Goal: Check status: Check status

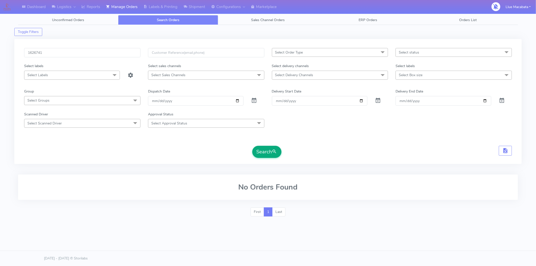
type input "1626741"
drag, startPoint x: 262, startPoint y: 150, endPoint x: 259, endPoint y: 148, distance: 3.6
click at [262, 150] on button "Search" at bounding box center [266, 152] width 29 height 12
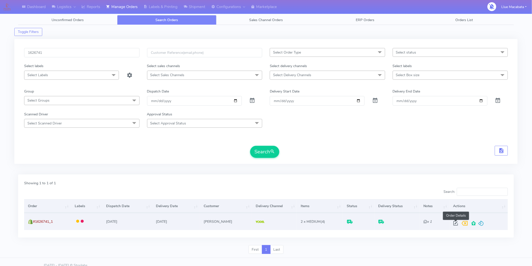
click at [456, 226] on span at bounding box center [455, 224] width 9 height 5
select select "5"
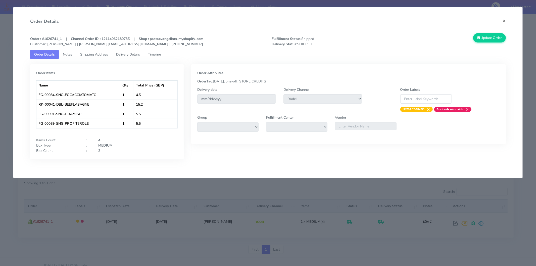
drag, startPoint x: 161, startPoint y: 52, endPoint x: 132, endPoint y: 54, distance: 29.5
click at [161, 52] on span "Timeline" at bounding box center [154, 54] width 13 height 5
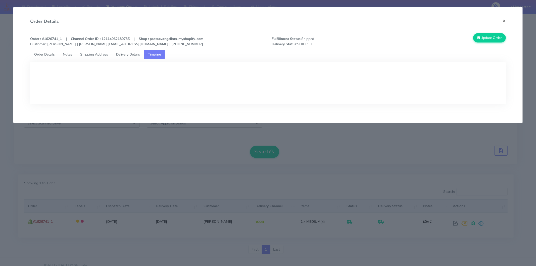
click at [132, 54] on span "Delivery Details" at bounding box center [128, 54] width 24 height 5
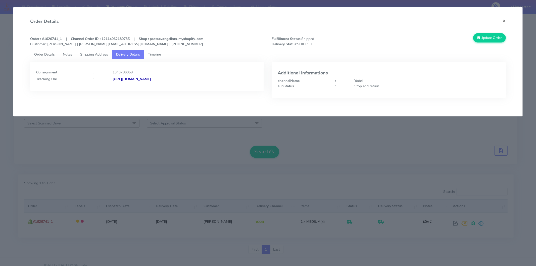
click at [151, 79] on strong "[URL][DOMAIN_NAME]" at bounding box center [132, 79] width 38 height 5
drag, startPoint x: 507, startPoint y: 19, endPoint x: 295, endPoint y: 57, distance: 215.4
click at [507, 19] on button "×" at bounding box center [504, 20] width 11 height 13
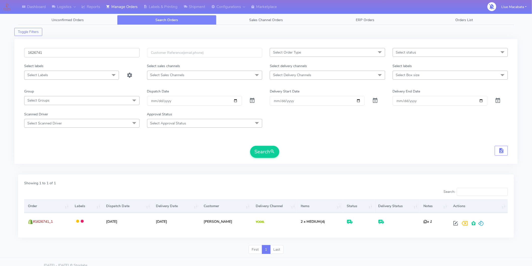
click at [56, 51] on input "1626741" at bounding box center [81, 52] width 115 height 9
paste input "5397"
type input "1625397"
click at [270, 149] on button "Search" at bounding box center [264, 152] width 29 height 12
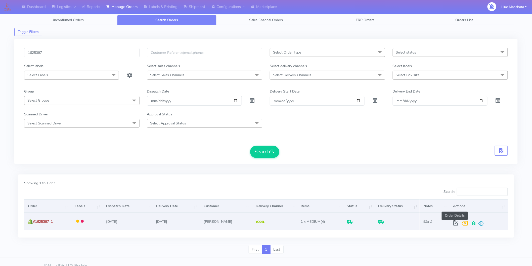
click at [452, 222] on span at bounding box center [455, 224] width 9 height 5
select select "5"
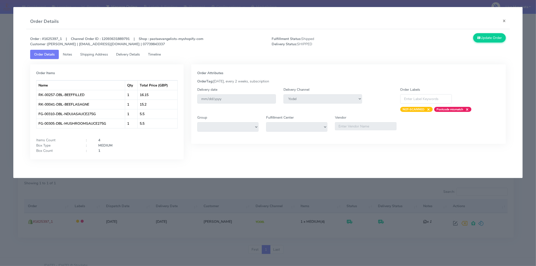
drag, startPoint x: 158, startPoint y: 52, endPoint x: 131, endPoint y: 52, distance: 26.9
click at [157, 52] on span "Timeline" at bounding box center [154, 54] width 13 height 5
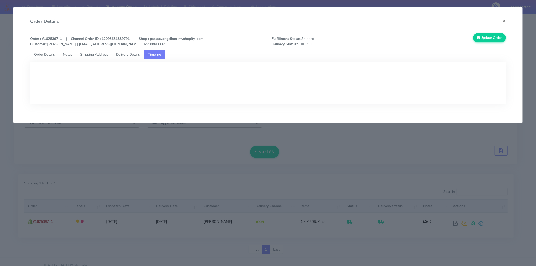
click at [130, 52] on span "Delivery Details" at bounding box center [128, 54] width 24 height 5
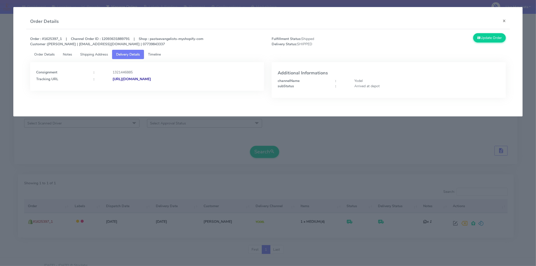
click at [151, 77] on strong "[URL][DOMAIN_NAME]" at bounding box center [132, 79] width 38 height 5
